Goal: Navigation & Orientation: Find specific page/section

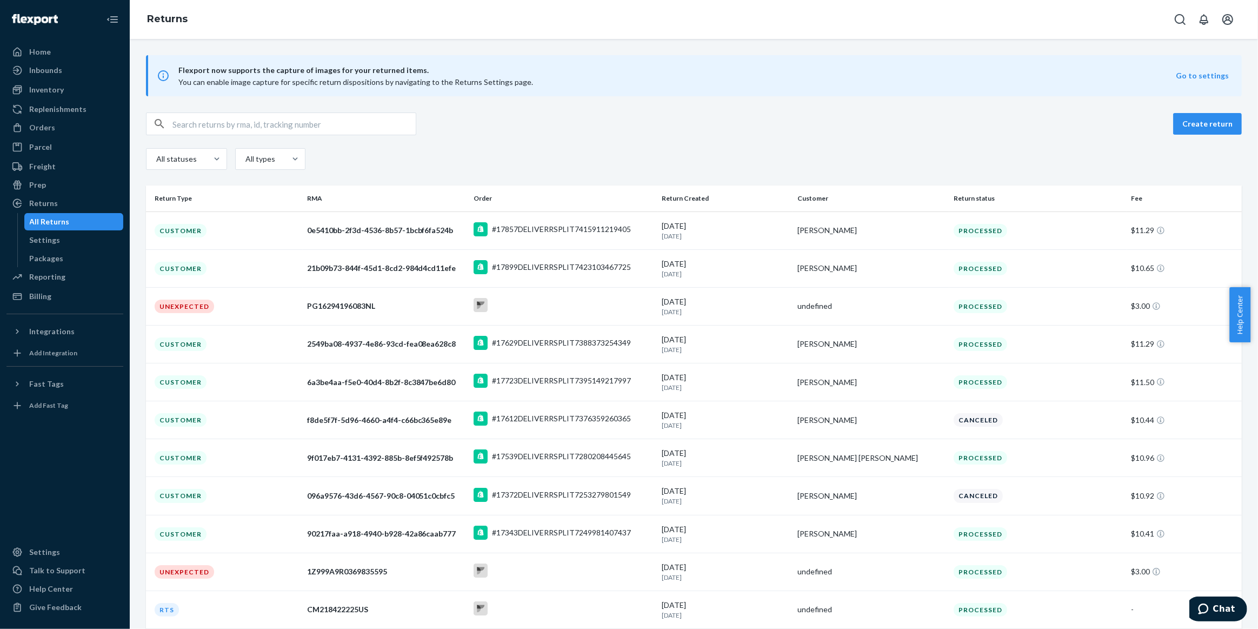
click at [957, 95] on div "Flexport now supports the capture of images for your returned items. You can en…" at bounding box center [694, 75] width 1096 height 41
click at [65, 72] on div "Inbounds" at bounding box center [65, 70] width 115 height 15
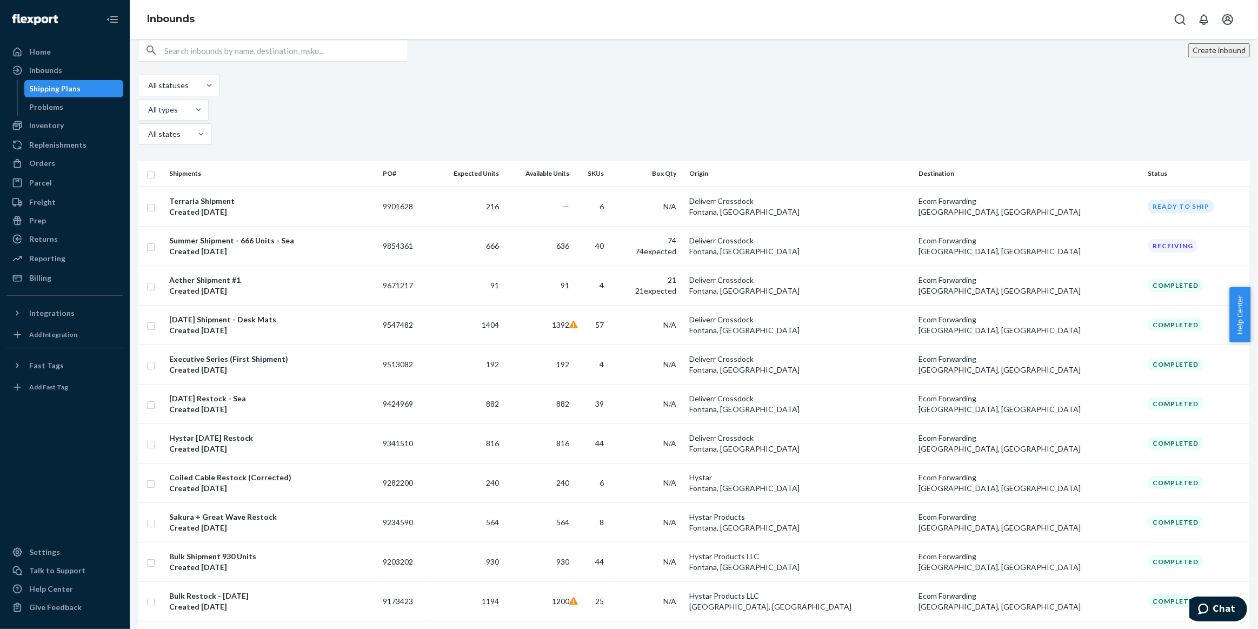
click at [1103, 57] on div "Create inbound" at bounding box center [694, 50] width 1112 height 23
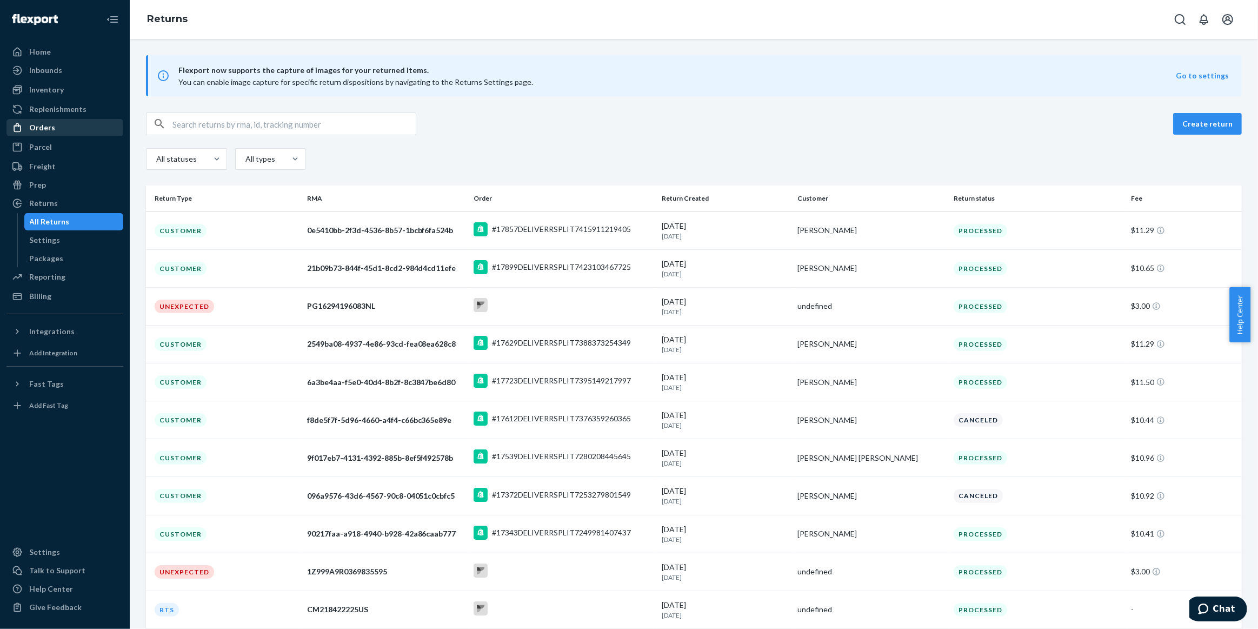
click at [63, 125] on div "Orders" at bounding box center [65, 127] width 115 height 15
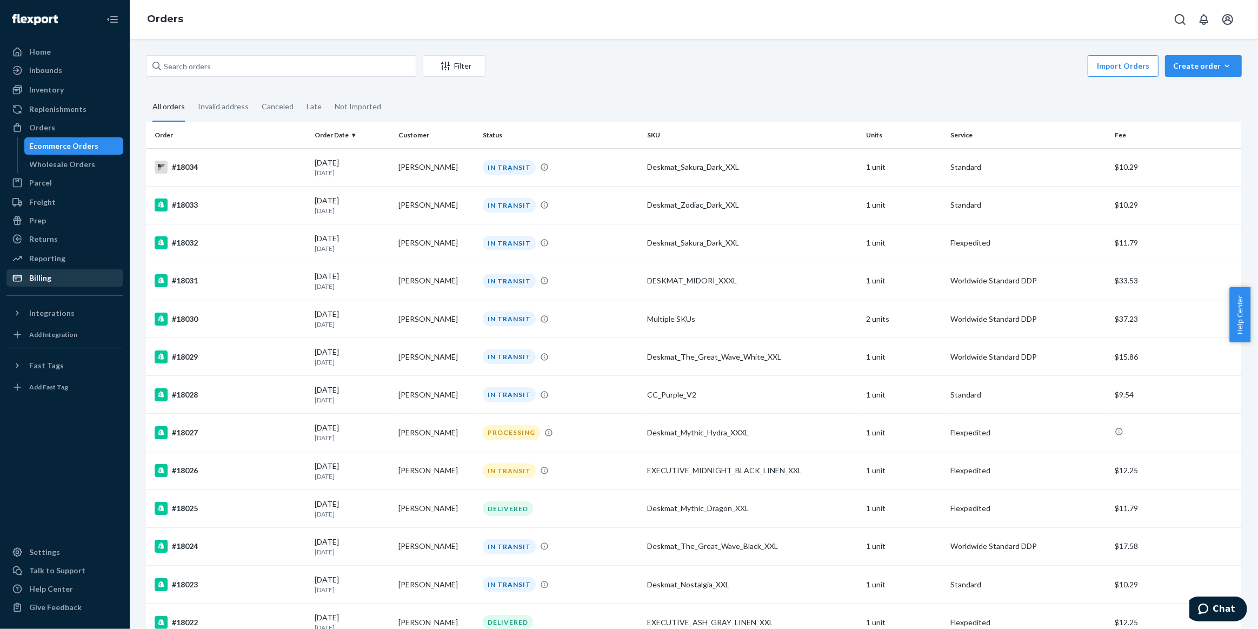
click at [59, 274] on div "Billing" at bounding box center [65, 277] width 115 height 15
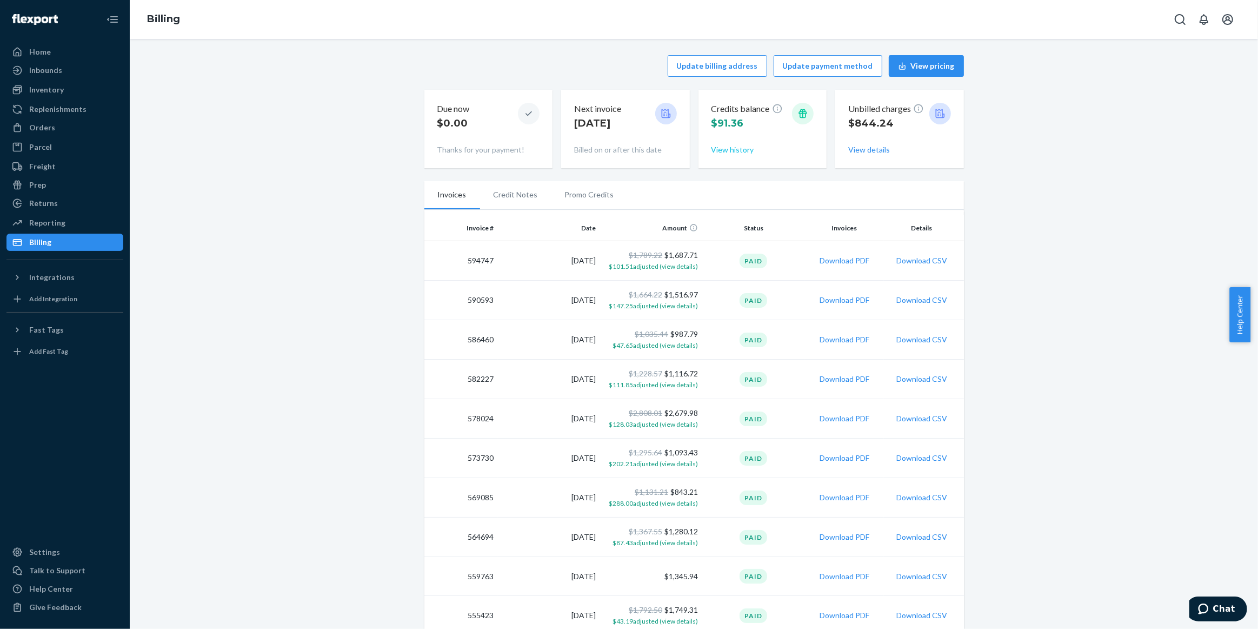
click at [742, 154] on button "View history" at bounding box center [733, 149] width 43 height 11
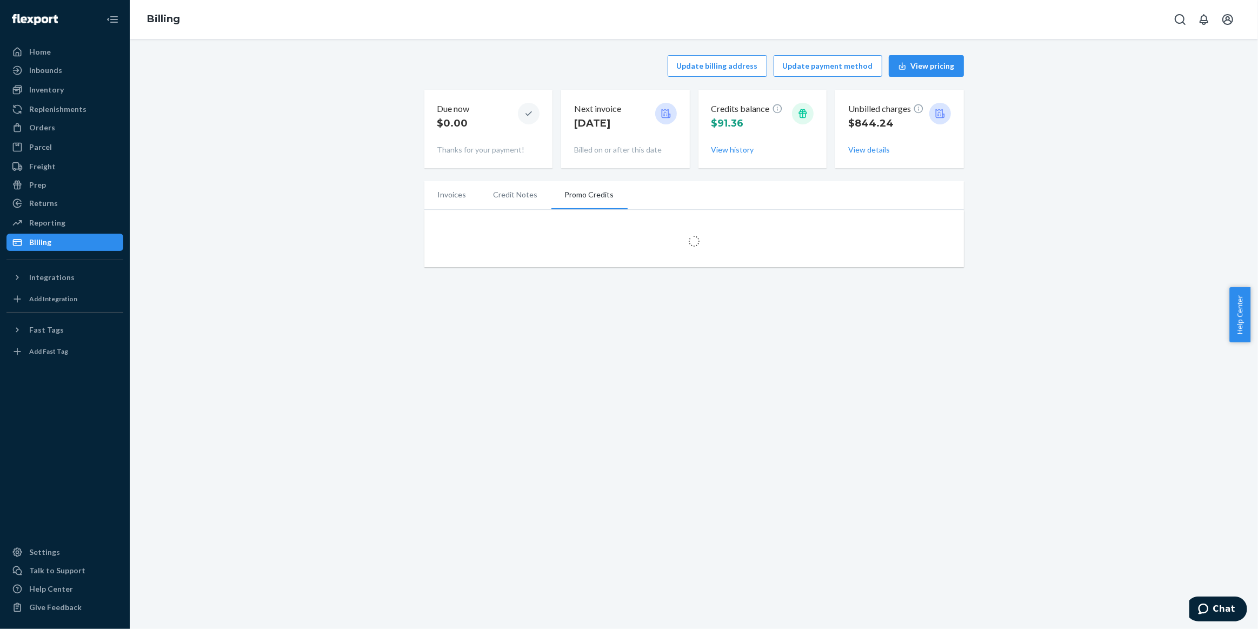
click at [525, 198] on li "Credit Notes" at bounding box center [515, 194] width 71 height 27
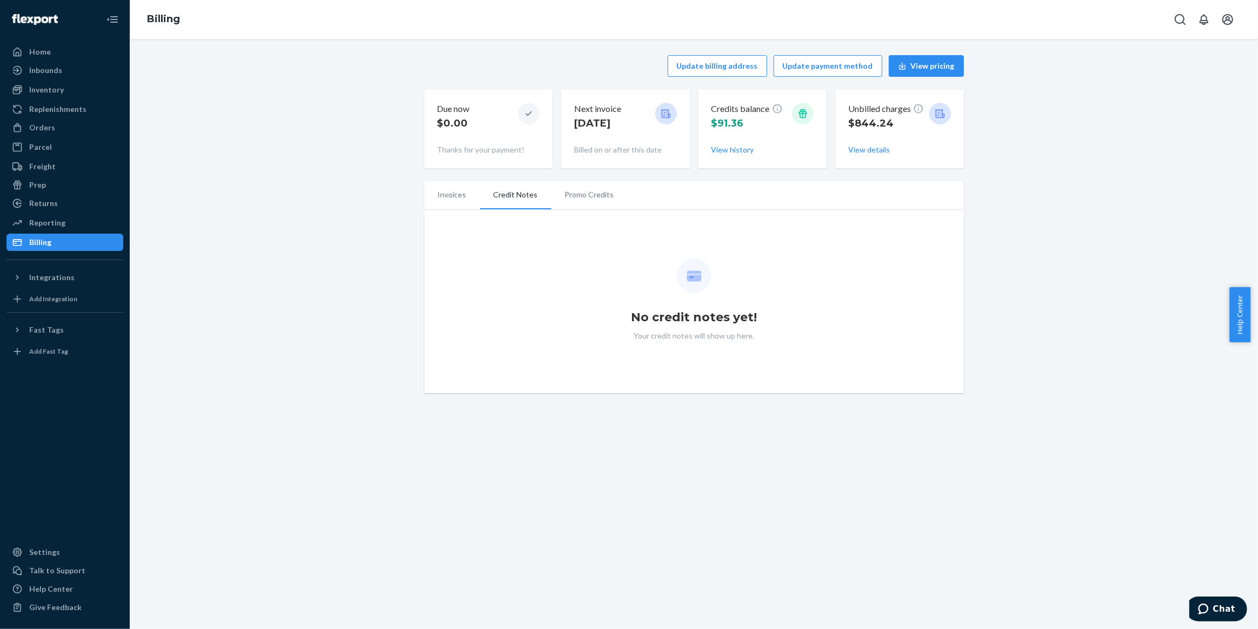
click at [614, 202] on li "Promo Credits" at bounding box center [590, 194] width 76 height 27
